Goal: Task Accomplishment & Management: Use online tool/utility

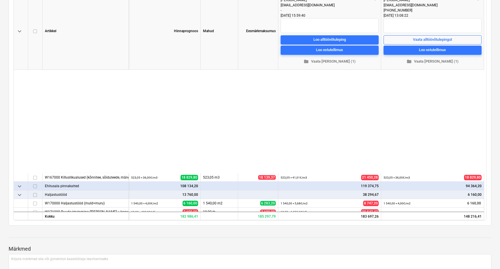
scroll to position [142, 0]
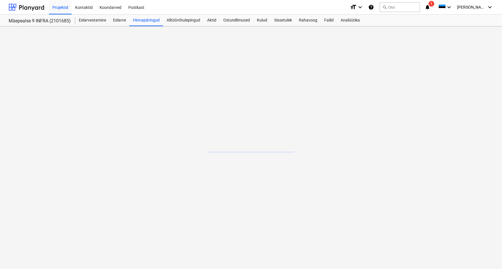
click at [430, 8] on icon "notifications" at bounding box center [427, 7] width 6 height 7
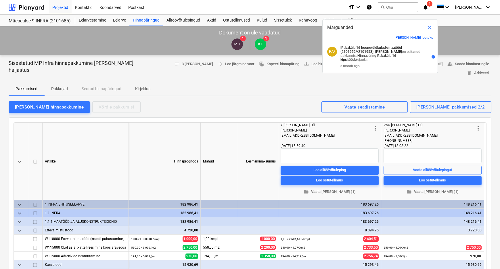
click at [428, 26] on span "close" at bounding box center [429, 27] width 7 height 7
